Goal: Task Accomplishment & Management: Manage account settings

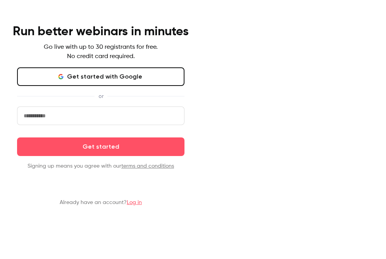
click at [185, 121] on input "email" at bounding box center [100, 116] width 167 height 19
click at [202, 190] on main "Run better webinars in minutes Go live with up to 30 registrants for free. No c…" at bounding box center [101, 115] width 202 height 231
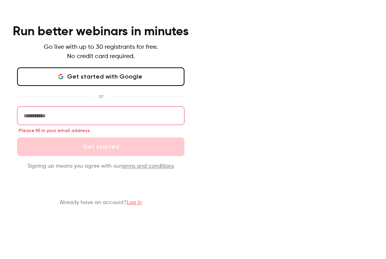
click at [185, 125] on input "email" at bounding box center [100, 116] width 167 height 19
type input "**********"
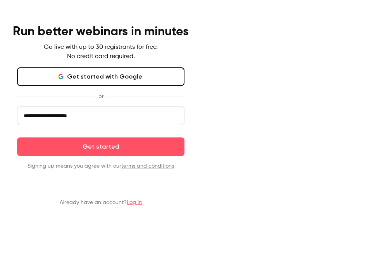
click button "Get started" at bounding box center [100, 147] width 167 height 19
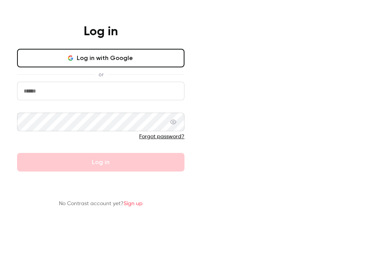
click at [185, 100] on input "email" at bounding box center [100, 91] width 167 height 19
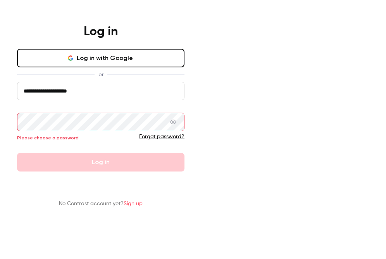
click at [185, 100] on input "**********" at bounding box center [100, 91] width 167 height 19
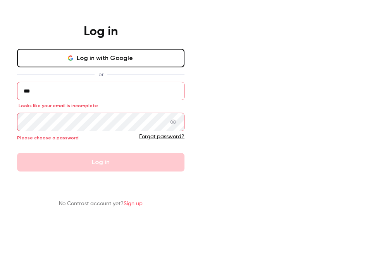
type input "**********"
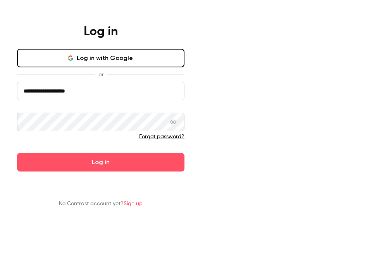
click at [17, 153] on button "Log in" at bounding box center [100, 162] width 167 height 19
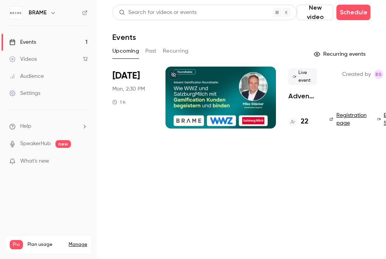
click at [218, 105] on div at bounding box center [221, 98] width 111 height 62
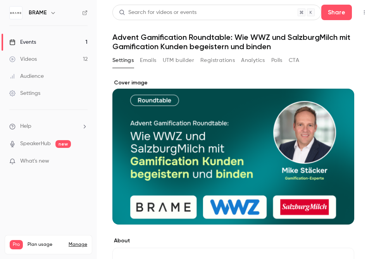
click at [151, 58] on button "Emails" at bounding box center [148, 60] width 16 height 12
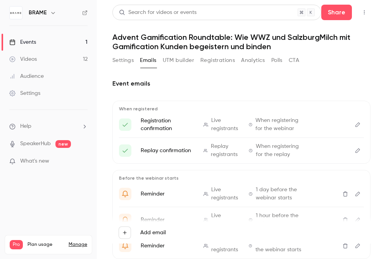
click at [169, 62] on button "UTM builder" at bounding box center [178, 60] width 31 height 12
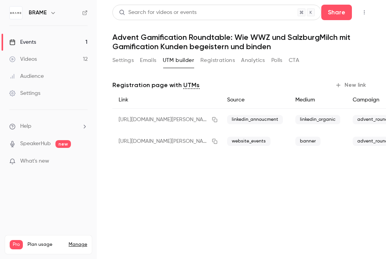
click at [218, 60] on button "Registrations" at bounding box center [217, 60] width 35 height 12
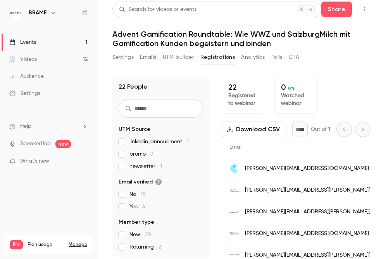
scroll to position [6, 0]
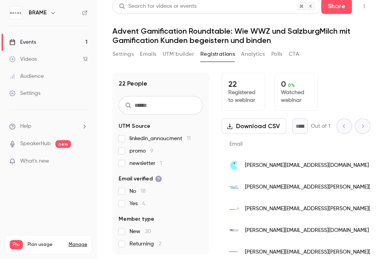
click at [159, 142] on span "linkedin_annoucment 11" at bounding box center [159, 139] width 61 height 8
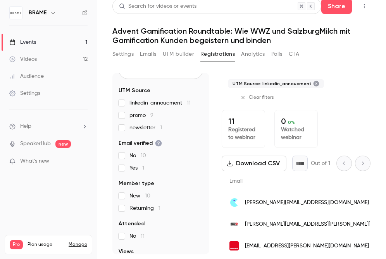
scroll to position [39, 0]
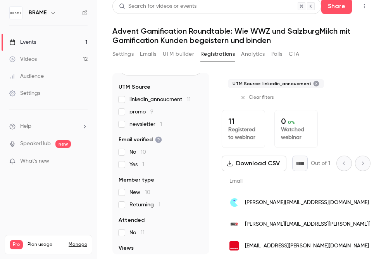
click at [133, 111] on span "promo 9" at bounding box center [141, 112] width 24 height 8
click at [133, 95] on fieldset "UTM Source linkedin_annoucment 11 promo 9 newsletter 1" at bounding box center [161, 105] width 85 height 45
click at [131, 105] on div "linkedin_annoucment 11 promo 9 newsletter 1" at bounding box center [161, 112] width 85 height 33
click at [118, 105] on div "20 People UTM Source linkedin_annoucment 11 promo 9 newsletter 1 Email verified…" at bounding box center [160, 164] width 97 height 182
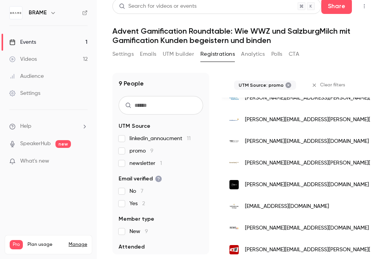
scroll to position [120, 0]
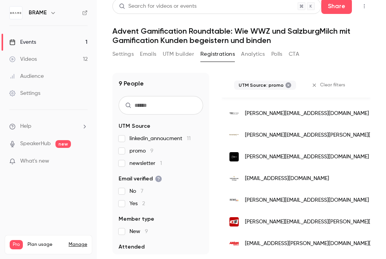
click at [133, 150] on span "promo 9" at bounding box center [141, 151] width 24 height 8
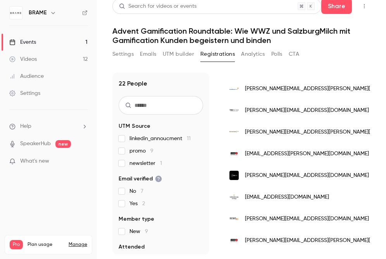
scroll to position [117, 0]
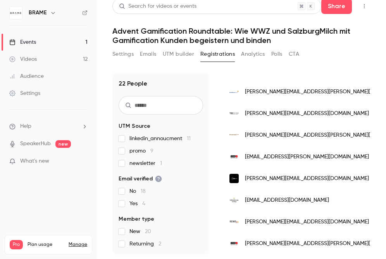
click at [136, 163] on span "newsletter 1" at bounding box center [145, 164] width 33 height 8
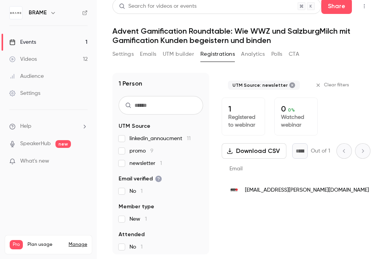
scroll to position [0, 0]
click at [138, 149] on span "promo 9" at bounding box center [141, 151] width 24 height 8
click at [121, 160] on label "newsletter 1" at bounding box center [161, 164] width 85 height 8
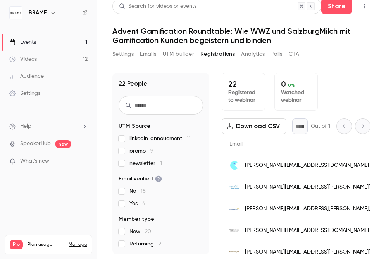
click at [238, 92] on p "Registered to webinar" at bounding box center [243, 97] width 30 height 16
click at [253, 56] on button "Analytics" at bounding box center [253, 54] width 24 height 12
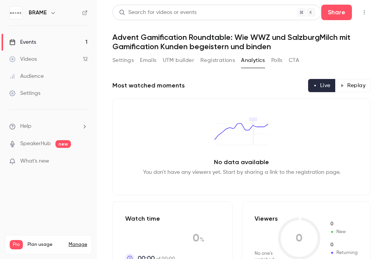
click at [177, 61] on button "UTM builder" at bounding box center [178, 60] width 31 height 12
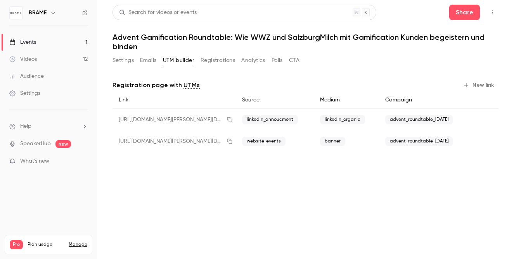
click at [218, 59] on button "Registrations" at bounding box center [217, 60] width 35 height 12
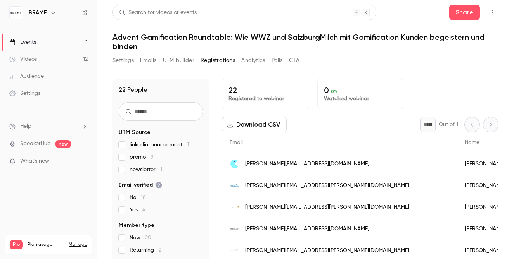
click at [138, 155] on span "promo 9" at bounding box center [141, 158] width 24 height 8
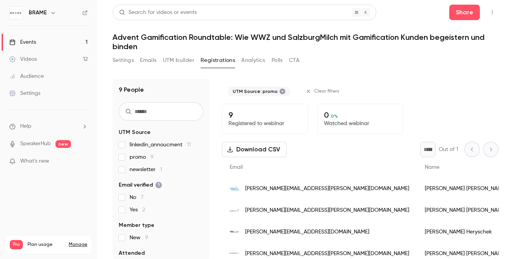
click at [169, 164] on div "linkedin_annoucment 11 promo 9 newsletter 1" at bounding box center [161, 157] width 85 height 33
